Goal: Transaction & Acquisition: Purchase product/service

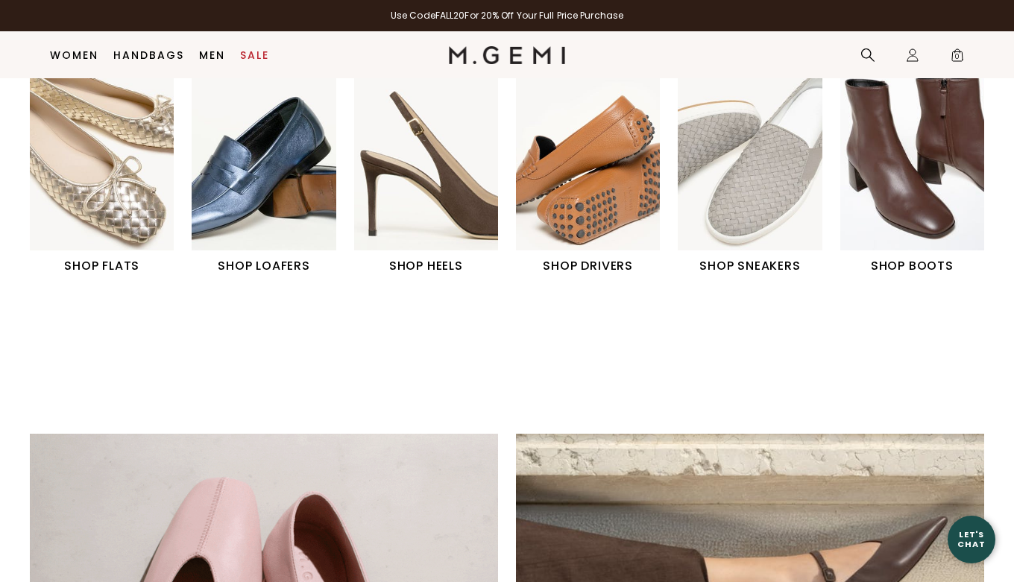
scroll to position [523, 0]
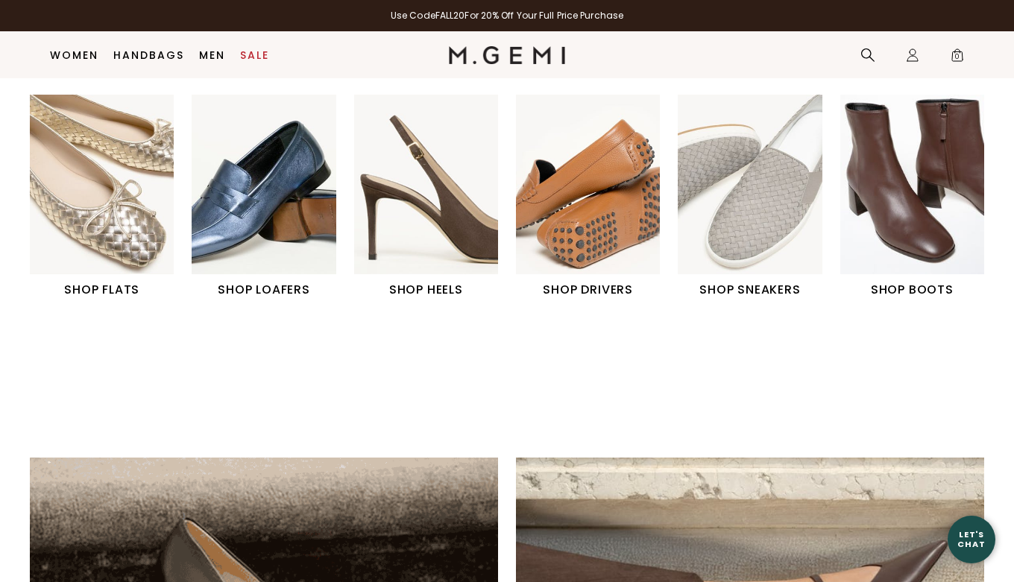
click at [116, 189] on img "1 / 6" at bounding box center [102, 185] width 144 height 180
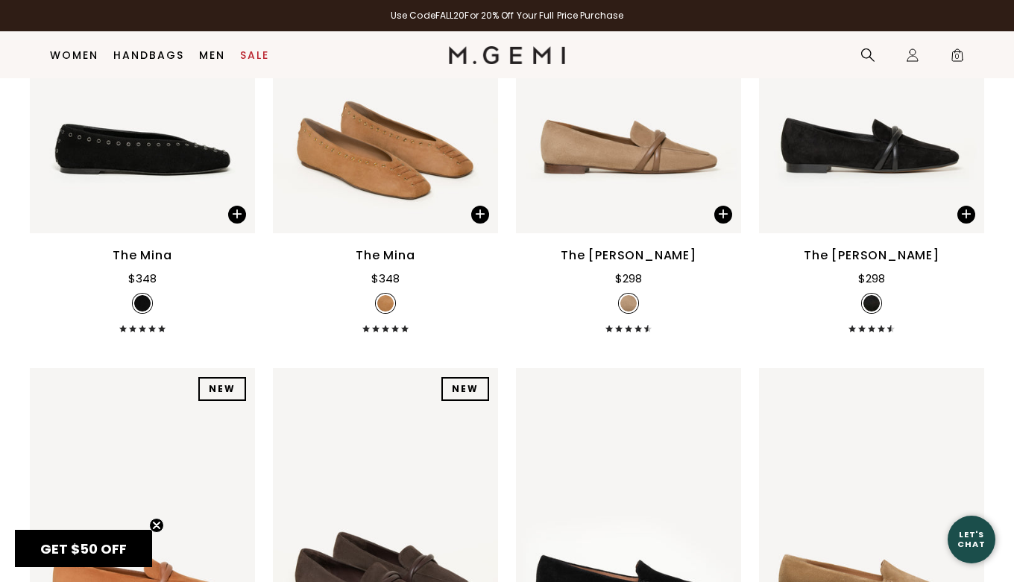
scroll to position [353, 0]
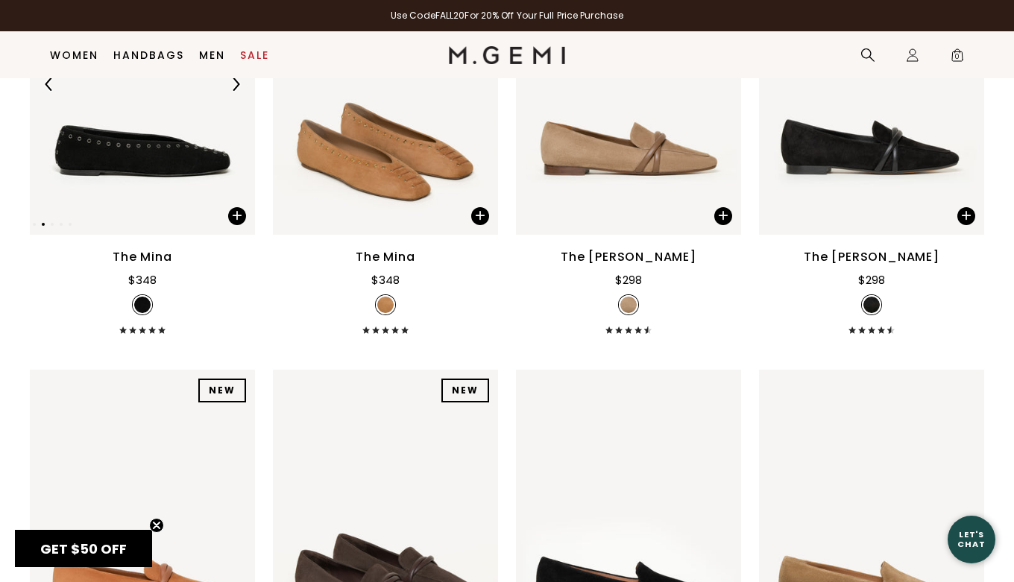
click at [236, 88] on img at bounding box center [235, 84] width 13 height 13
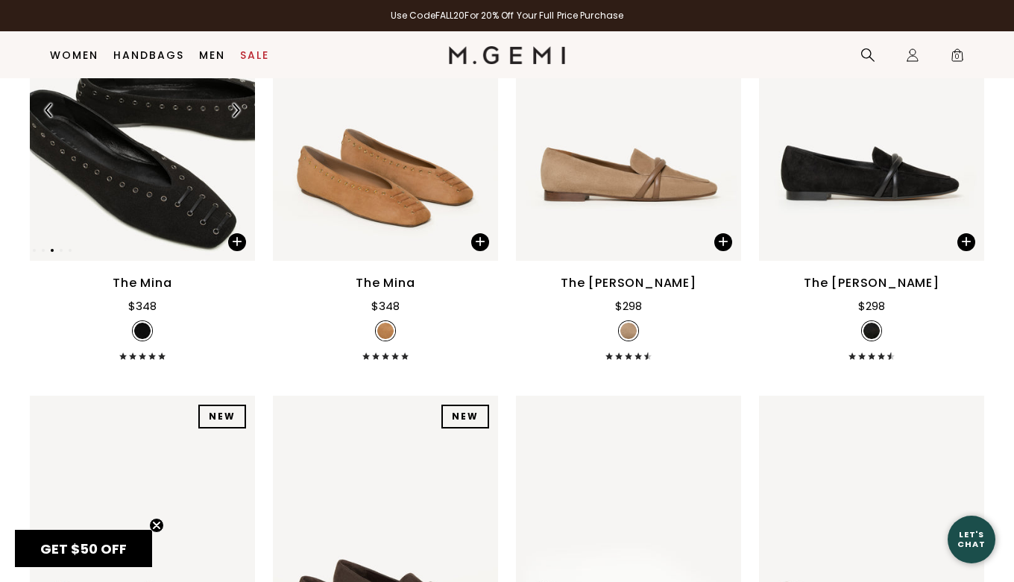
scroll to position [329, 0]
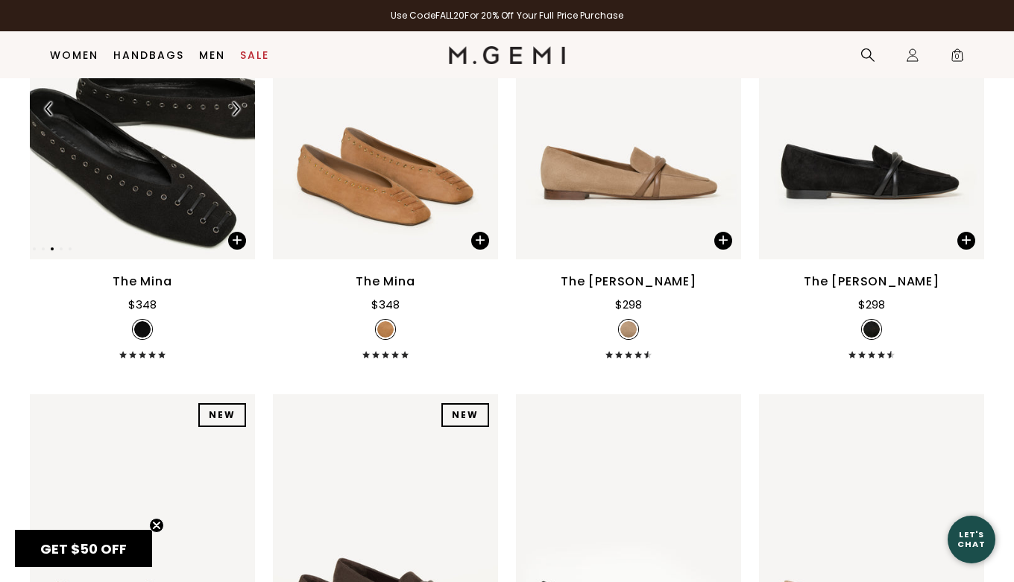
click at [236, 110] on img at bounding box center [235, 108] width 13 height 13
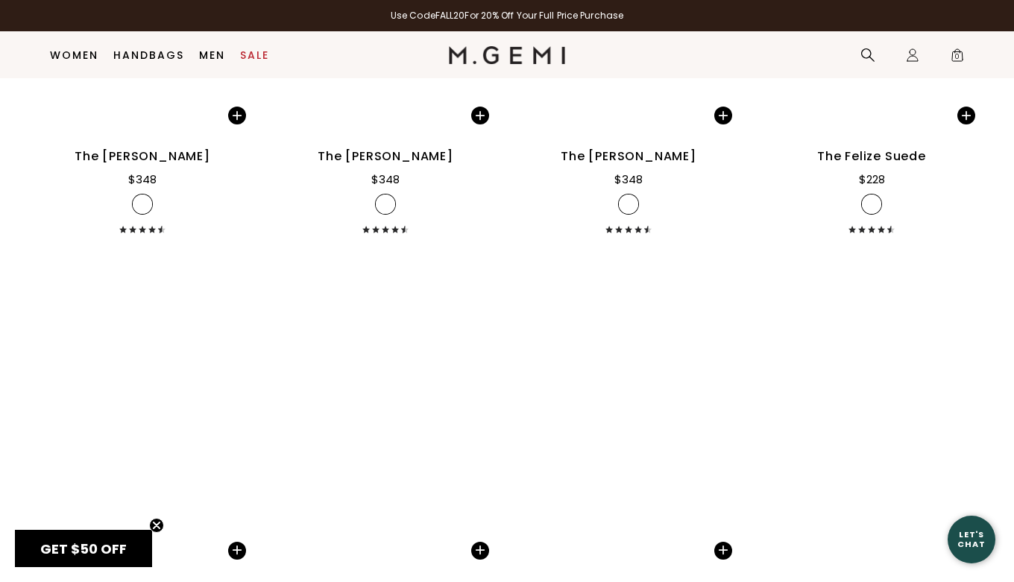
scroll to position [6571, 0]
